Goal: Transaction & Acquisition: Subscribe to service/newsletter

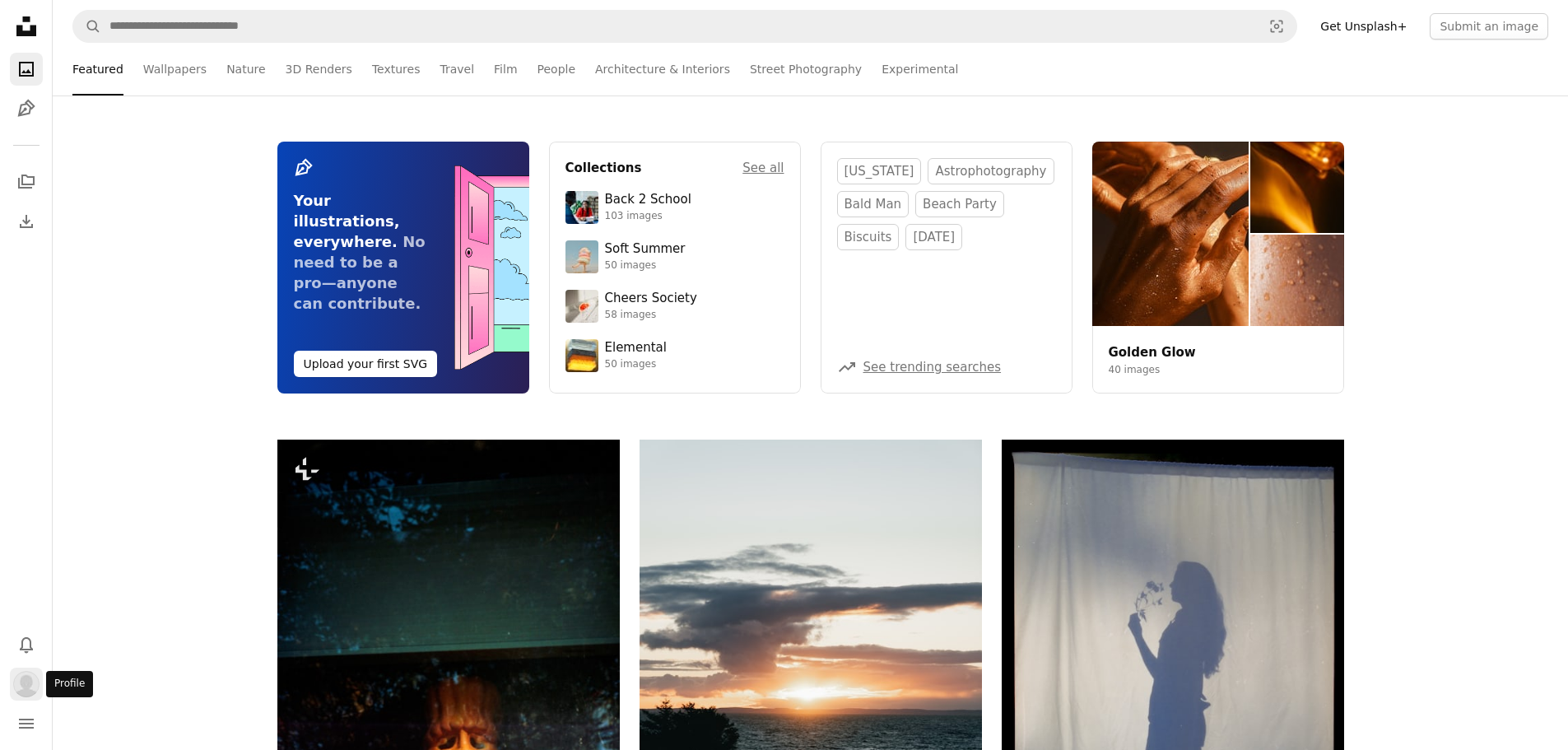
click at [41, 675] on button "Profile" at bounding box center [27, 684] width 33 height 33
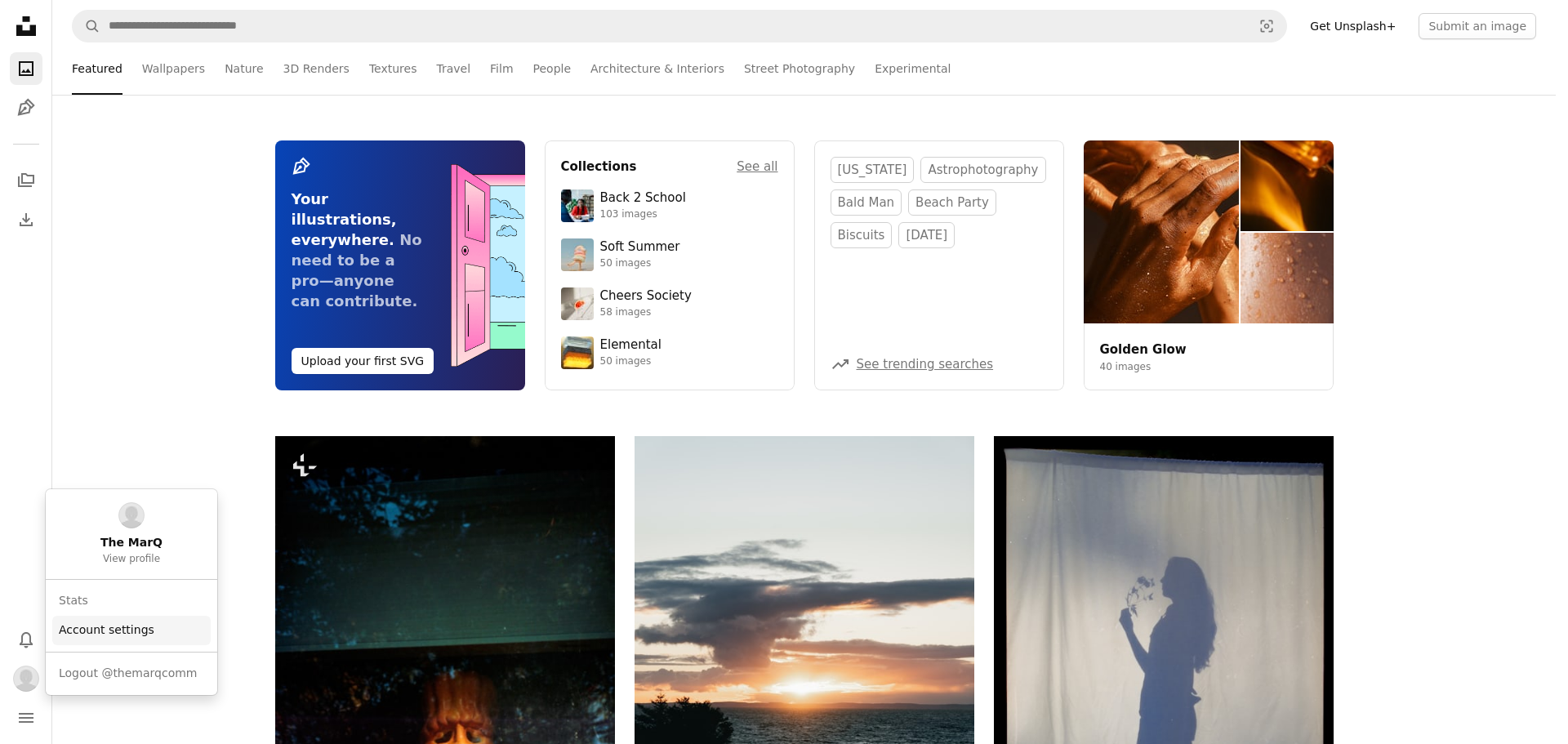
click at [129, 632] on link "Account settings" at bounding box center [131, 631] width 158 height 29
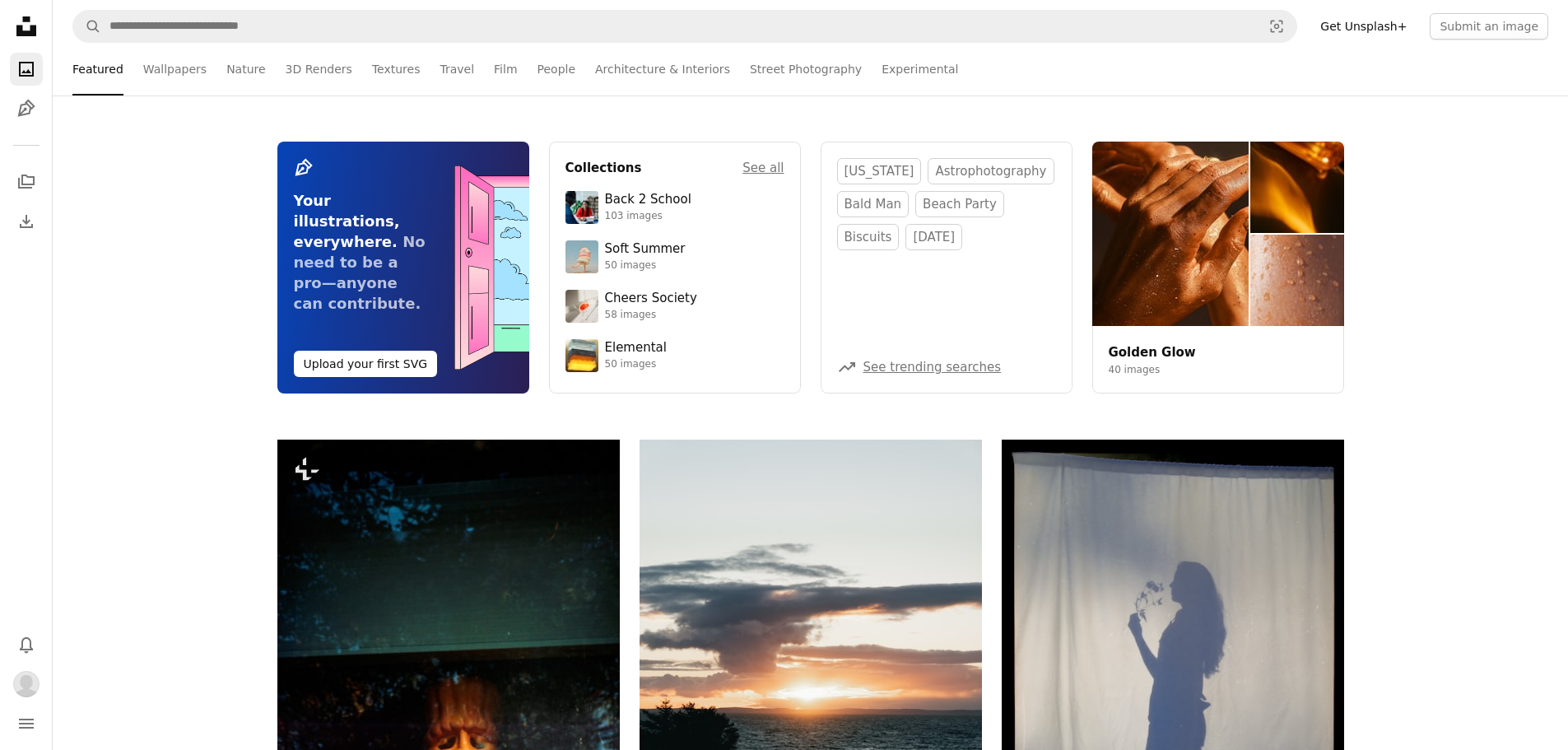
click at [1385, 22] on link "Get Unsplash+" at bounding box center [1363, 26] width 106 height 27
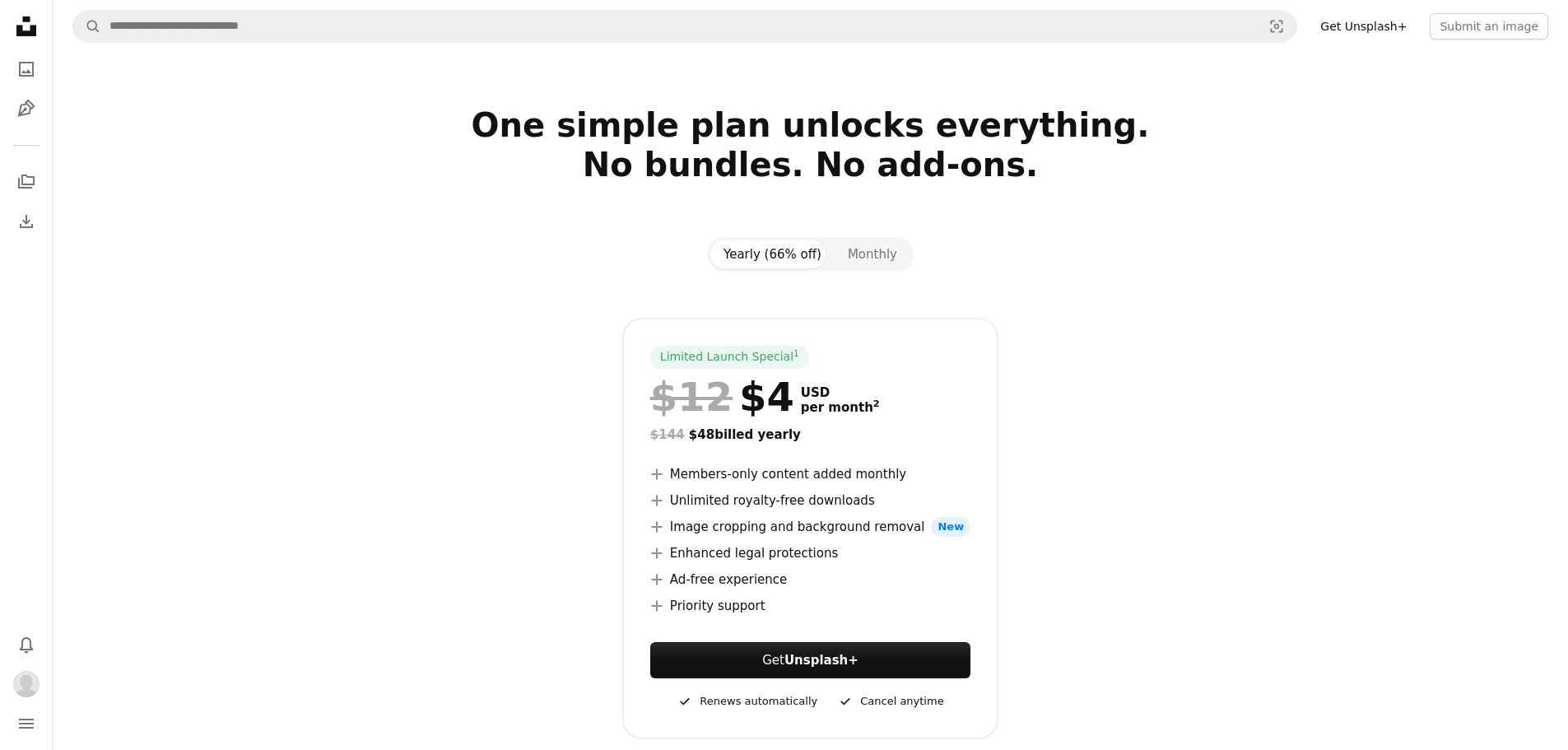
click at [761, 260] on button "Yearly (66% off)" at bounding box center [772, 254] width 124 height 28
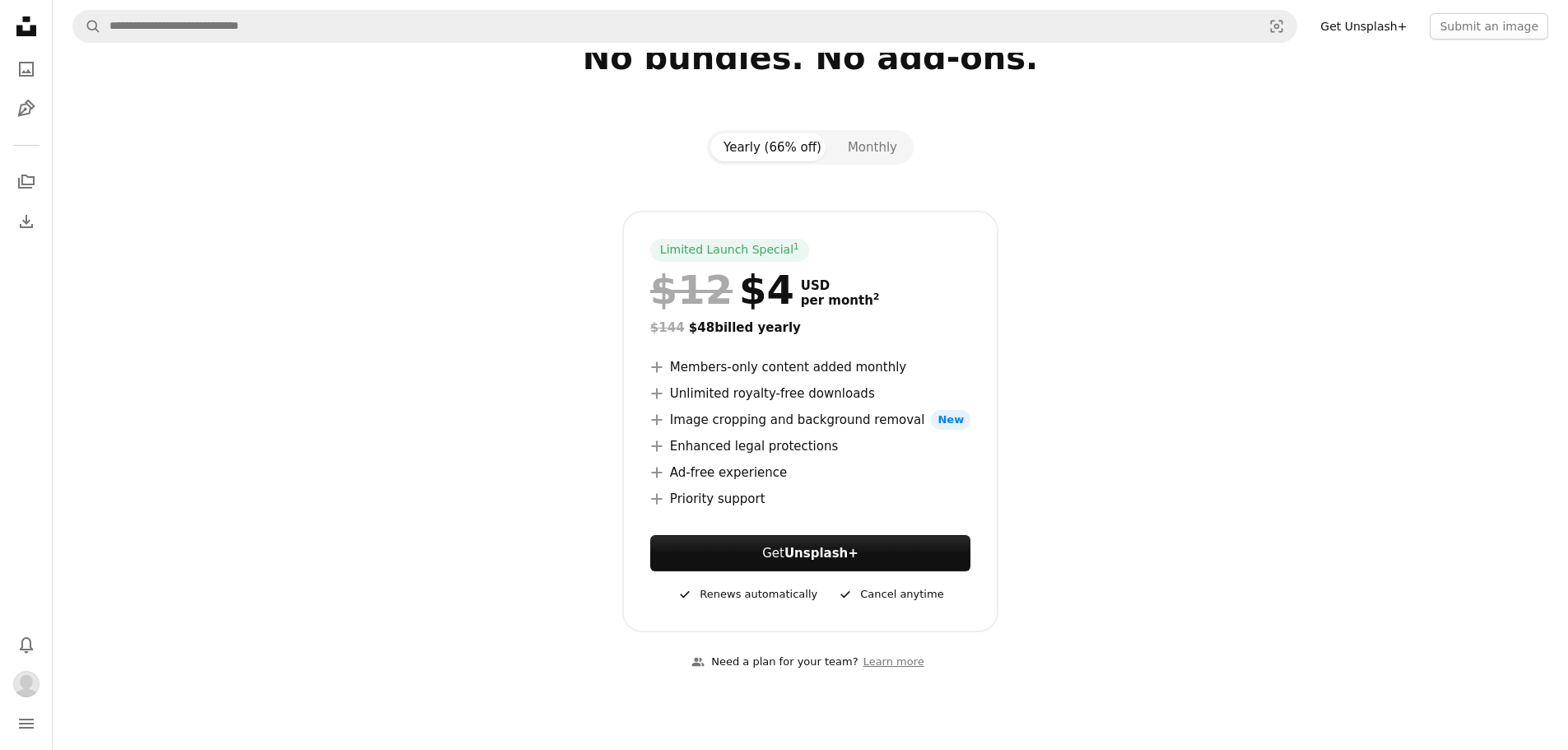
scroll to position [82, 0]
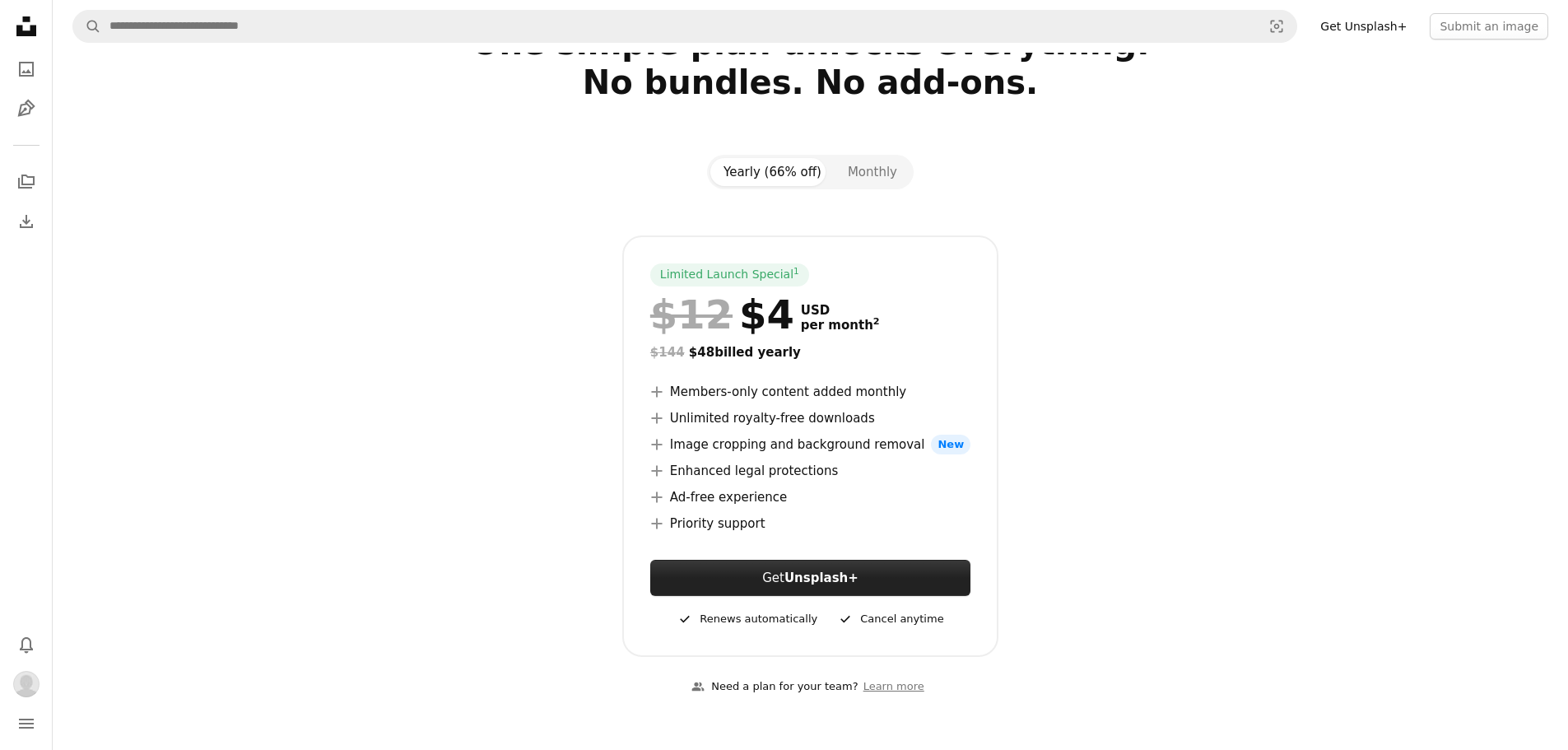
click at [731, 591] on link "Get Unsplash+" at bounding box center [810, 577] width 320 height 36
